Goal: Information Seeking & Learning: Learn about a topic

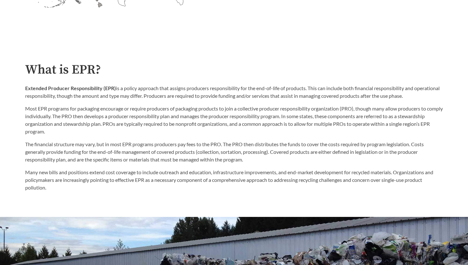
scroll to position [307, 0]
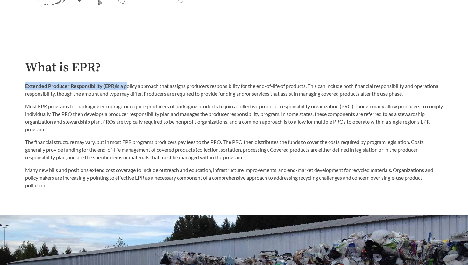
drag, startPoint x: 125, startPoint y: 87, endPoint x: 212, endPoint y: 74, distance: 88.3
click at [212, 74] on div "What is EPR? Extended Producer Responsibility (EPR) is a policy approach that a…" at bounding box center [234, 125] width 418 height 129
click at [212, 74] on h2 "What is EPR?" at bounding box center [234, 68] width 418 height 14
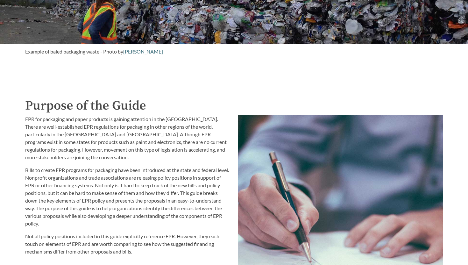
scroll to position [610, 0]
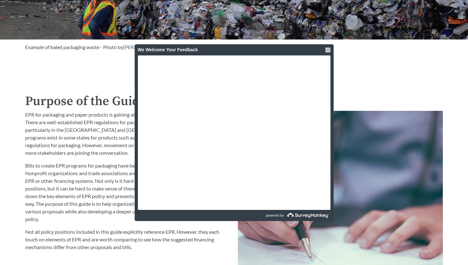
click at [329, 51] on div at bounding box center [328, 49] width 5 height 5
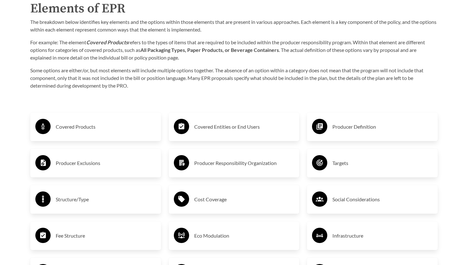
scroll to position [1024, 0]
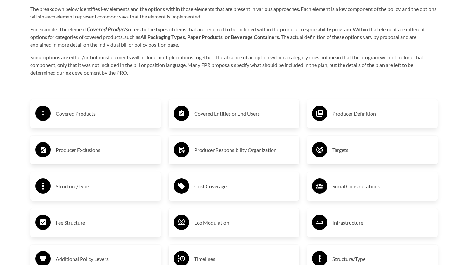
click at [88, 124] on div "Covered Products" at bounding box center [95, 113] width 131 height 29
click at [88, 116] on h3 "Covered Products" at bounding box center [106, 114] width 100 height 10
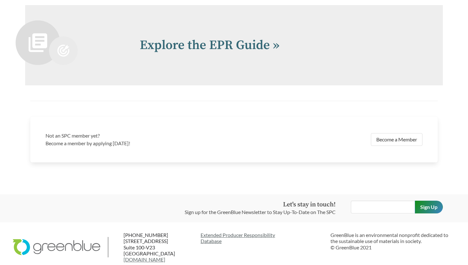
scroll to position [1478, 0]
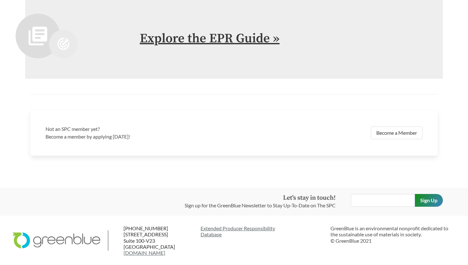
click at [158, 38] on link "Explore the EPR Guide »" at bounding box center [210, 39] width 140 height 16
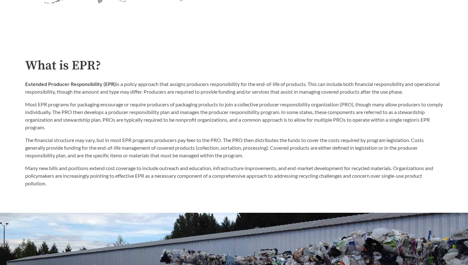
scroll to position [311, 0]
